Goal: Obtain resource: Download file/media

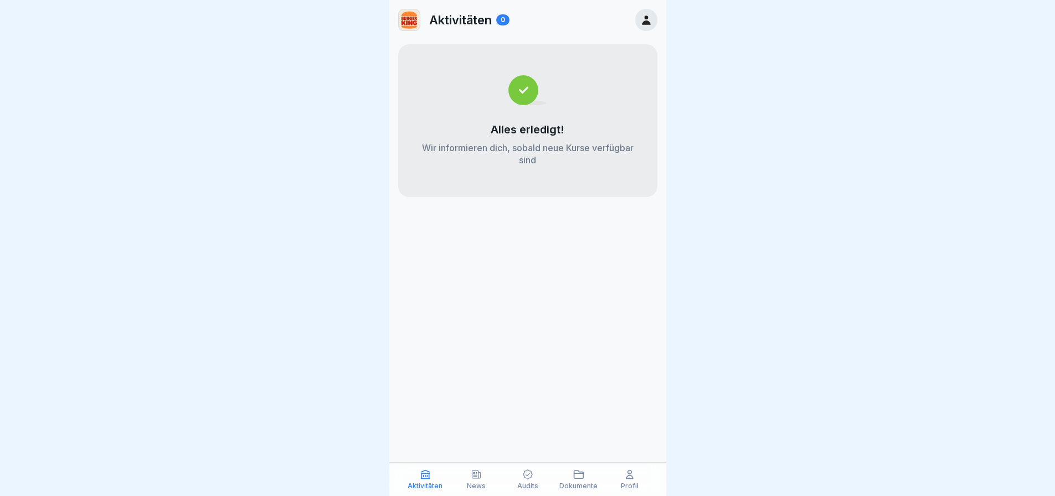
click at [475, 473] on icon at bounding box center [477, 475] width 8 height 8
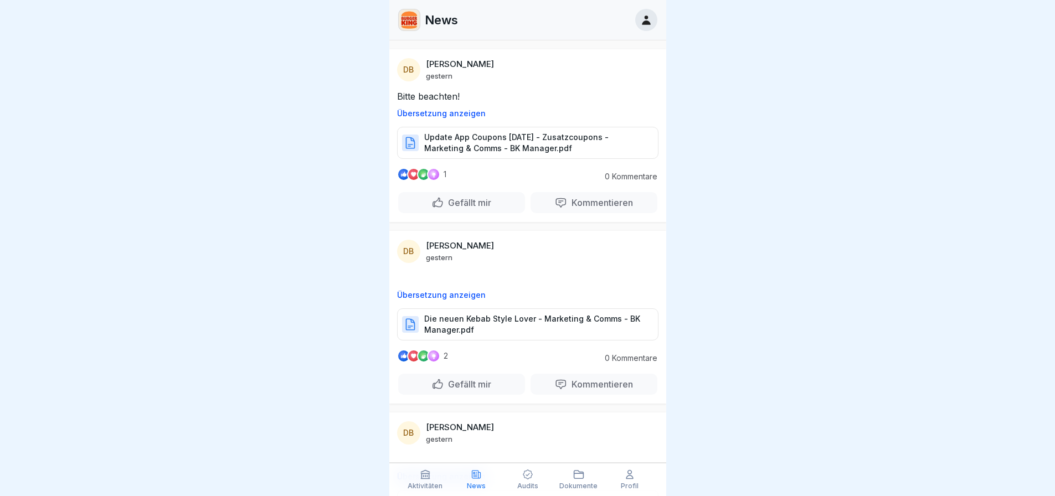
click at [490, 141] on p "Update App Coupons [DATE] - Zusatzcoupons - Marketing & Comms - BK Manager.pdf" at bounding box center [535, 143] width 223 height 22
click at [513, 322] on p "Die neuen Kebab Style Lover - Marketing & Comms - BK Manager.pdf" at bounding box center [535, 325] width 223 height 22
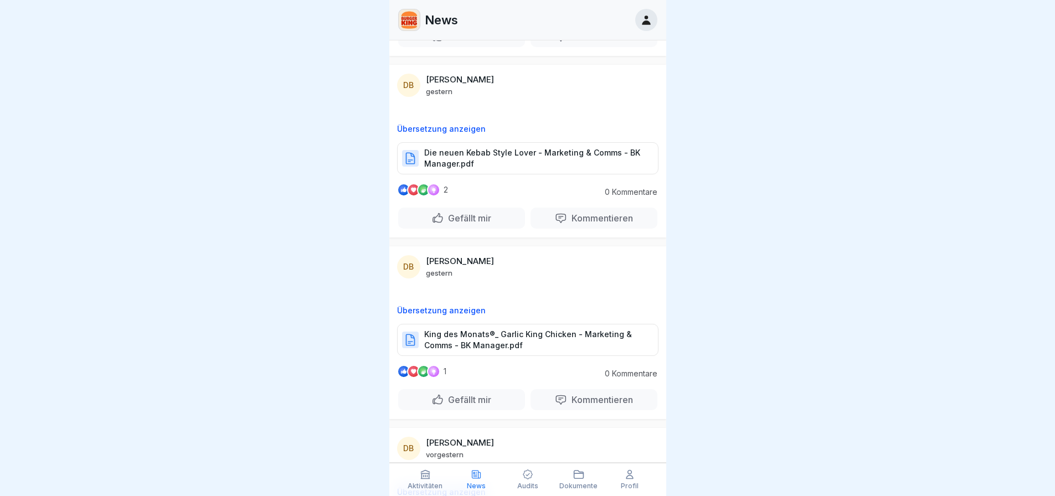
scroll to position [369, 0]
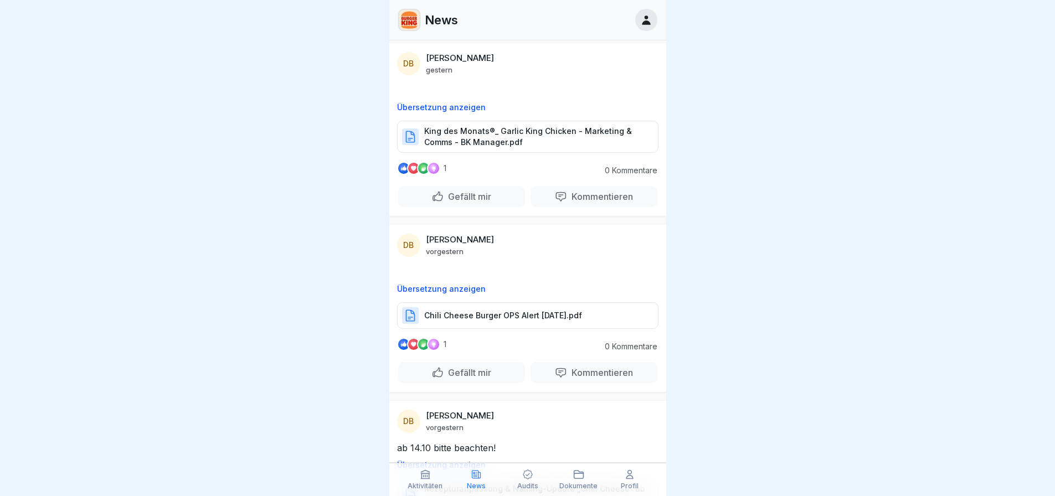
click at [543, 314] on p "Chili Cheese Burger OPS Alert [DATE].pdf" at bounding box center [503, 315] width 158 height 11
click at [525, 132] on p "King des Monats®_ Garlic King Chicken - Marketing & Comms - BK Manager.pdf" at bounding box center [535, 137] width 223 height 22
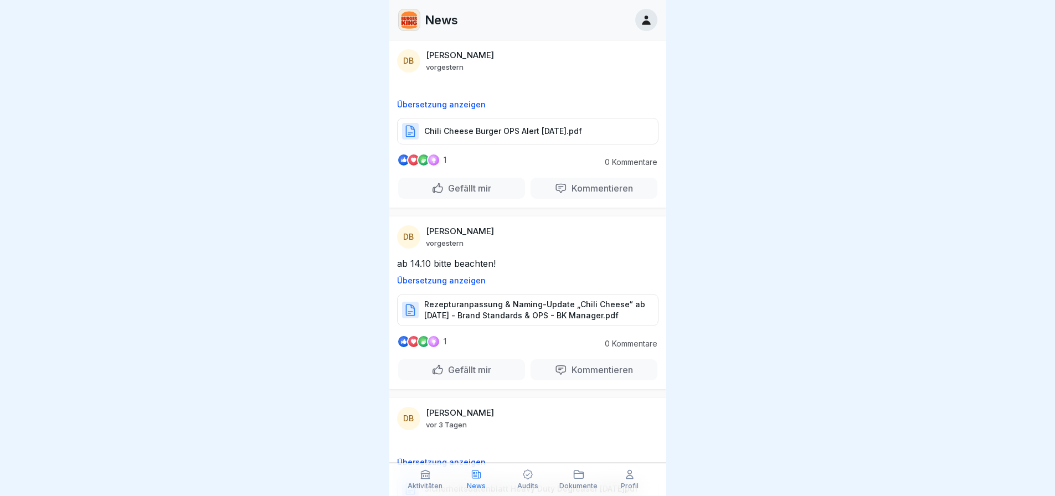
click at [531, 301] on p "Rezepturanpassung & Naming-Update „Chili Cheese“ ab [DATE] - Brand Standards & …" at bounding box center [535, 310] width 223 height 22
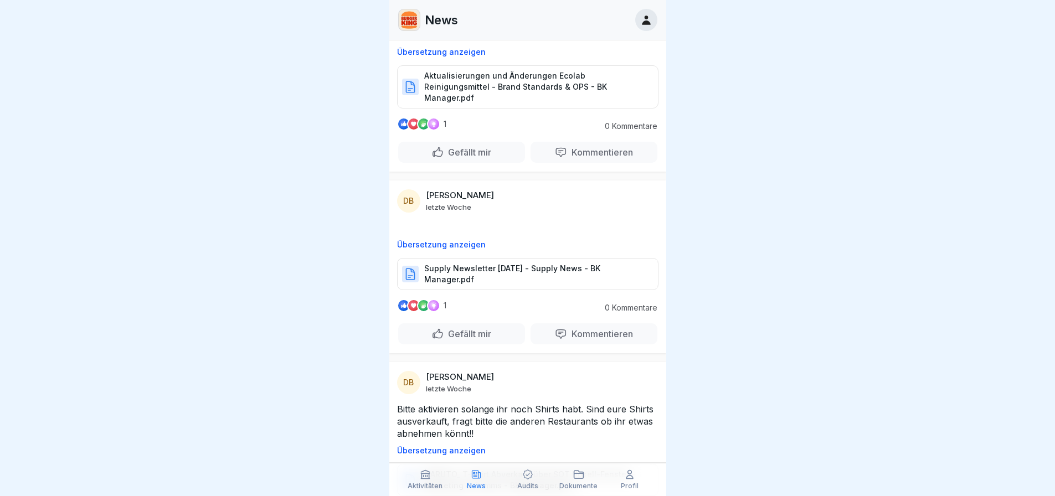
scroll to position [1702, 0]
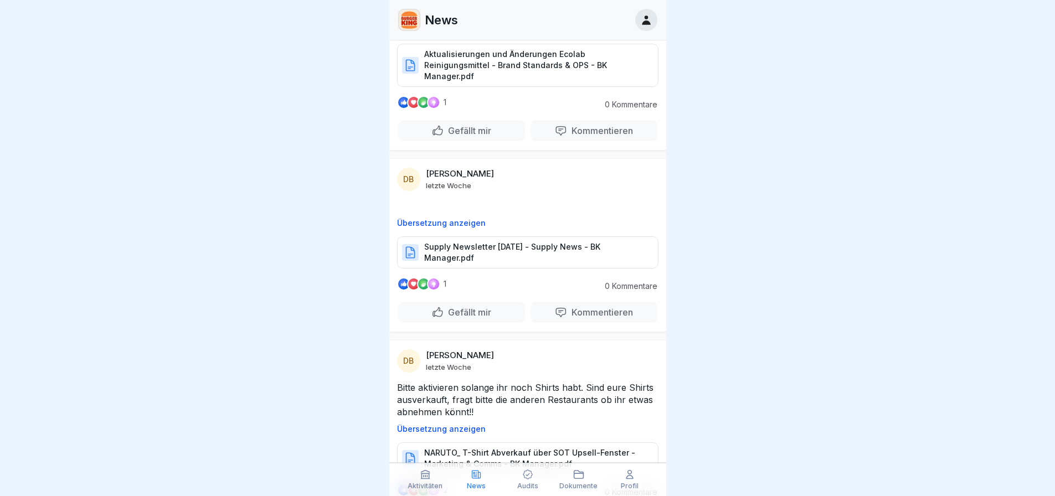
click at [522, 242] on p "Supply Newsletter [DATE] - Supply News - BK Manager.pdf" at bounding box center [535, 253] width 223 height 22
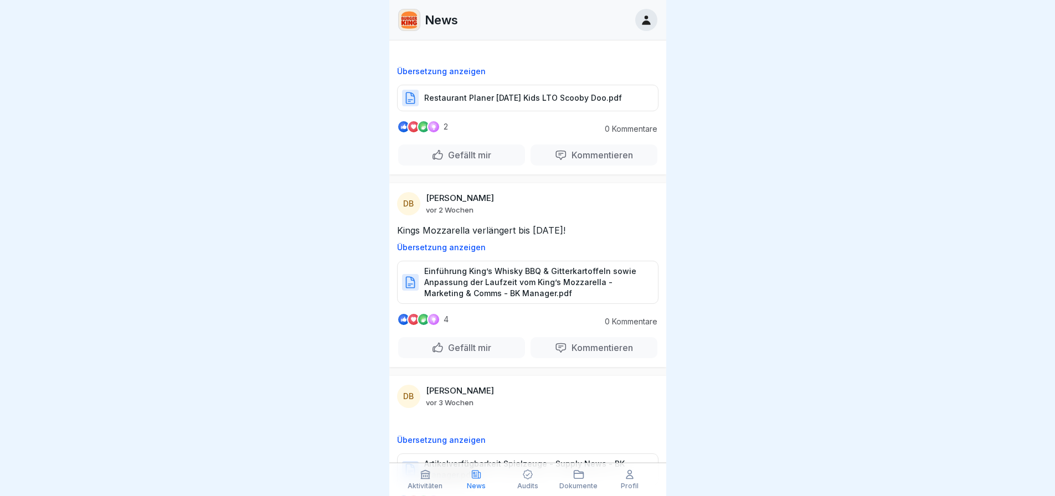
scroll to position [2625, 0]
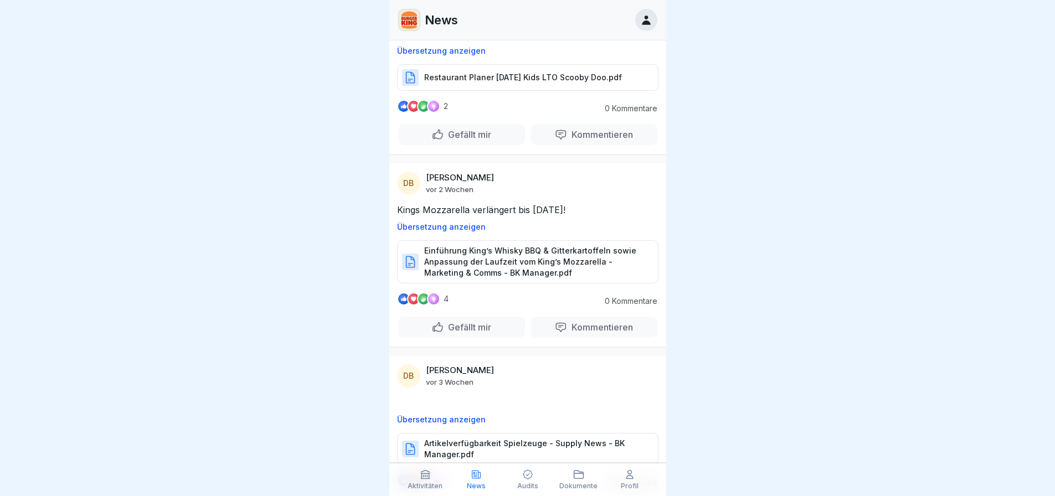
click at [575, 261] on p "Einführung King’s Whisky BBQ & Gitterkartoffeln sowie Anpassung der Laufzeit vo…" at bounding box center [535, 261] width 223 height 33
